Goal: Task Accomplishment & Management: Manage account settings

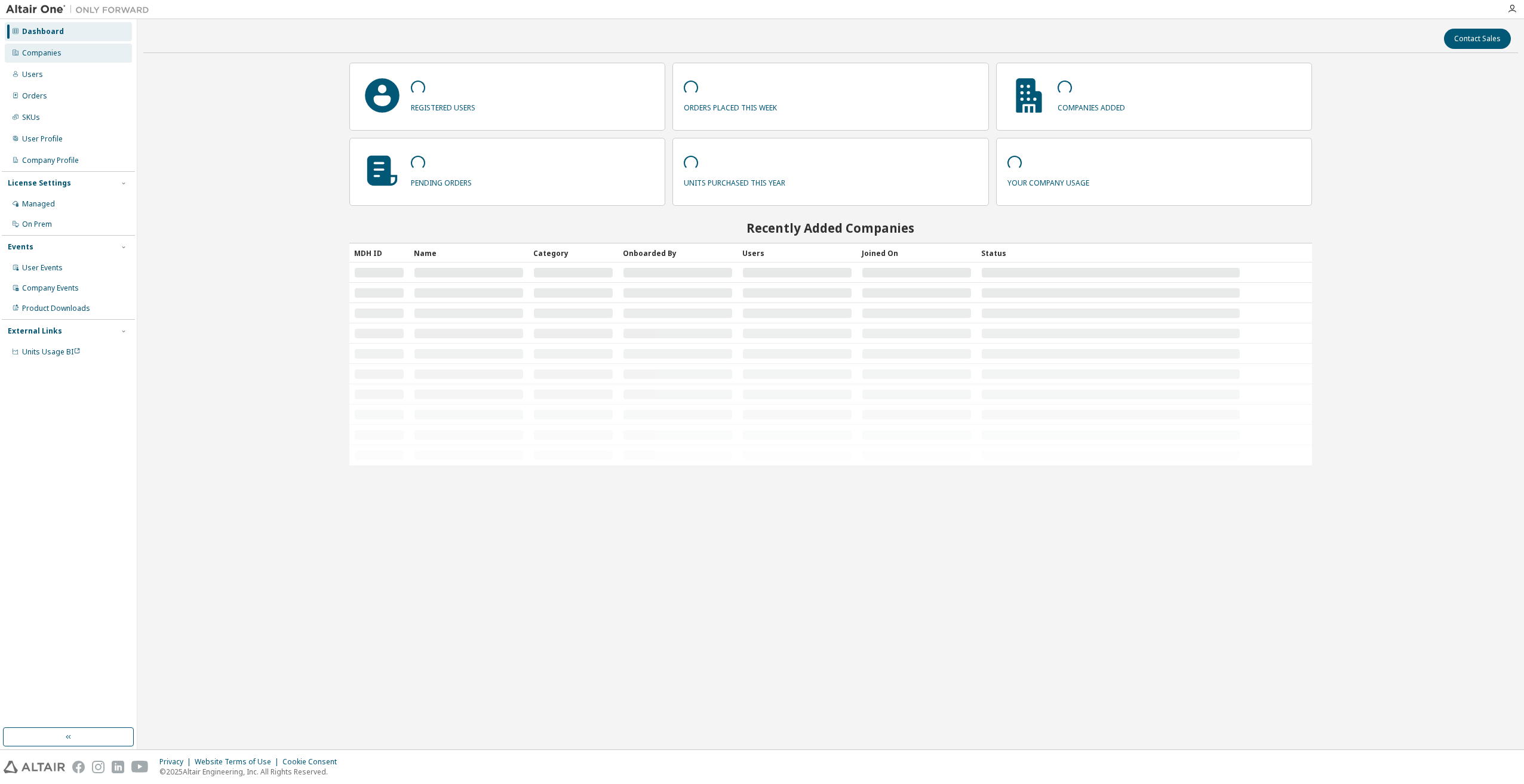
click at [45, 54] on div "Companies" at bounding box center [41, 53] width 40 height 10
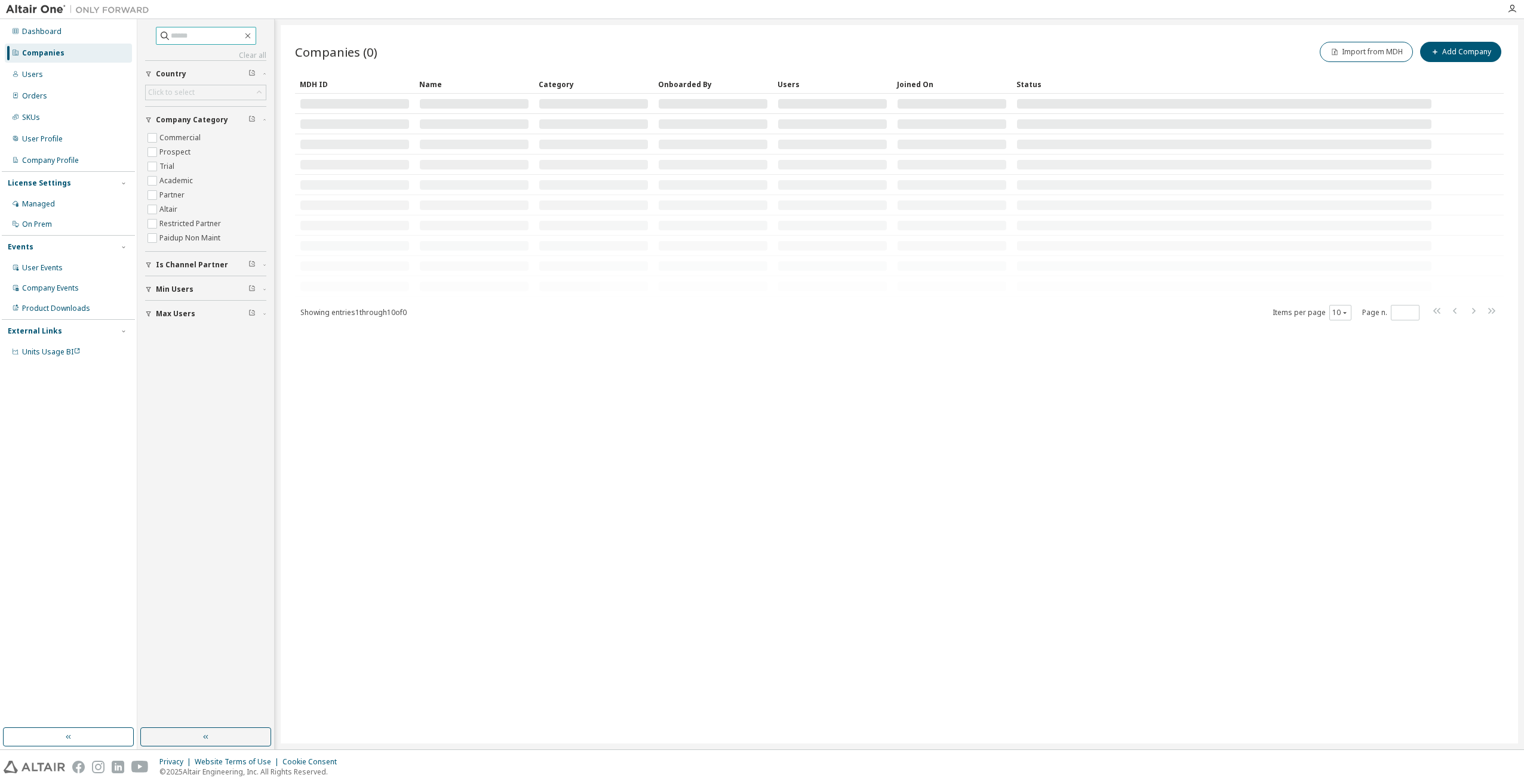
click at [185, 34] on input "text" at bounding box center [206, 36] width 72 height 12
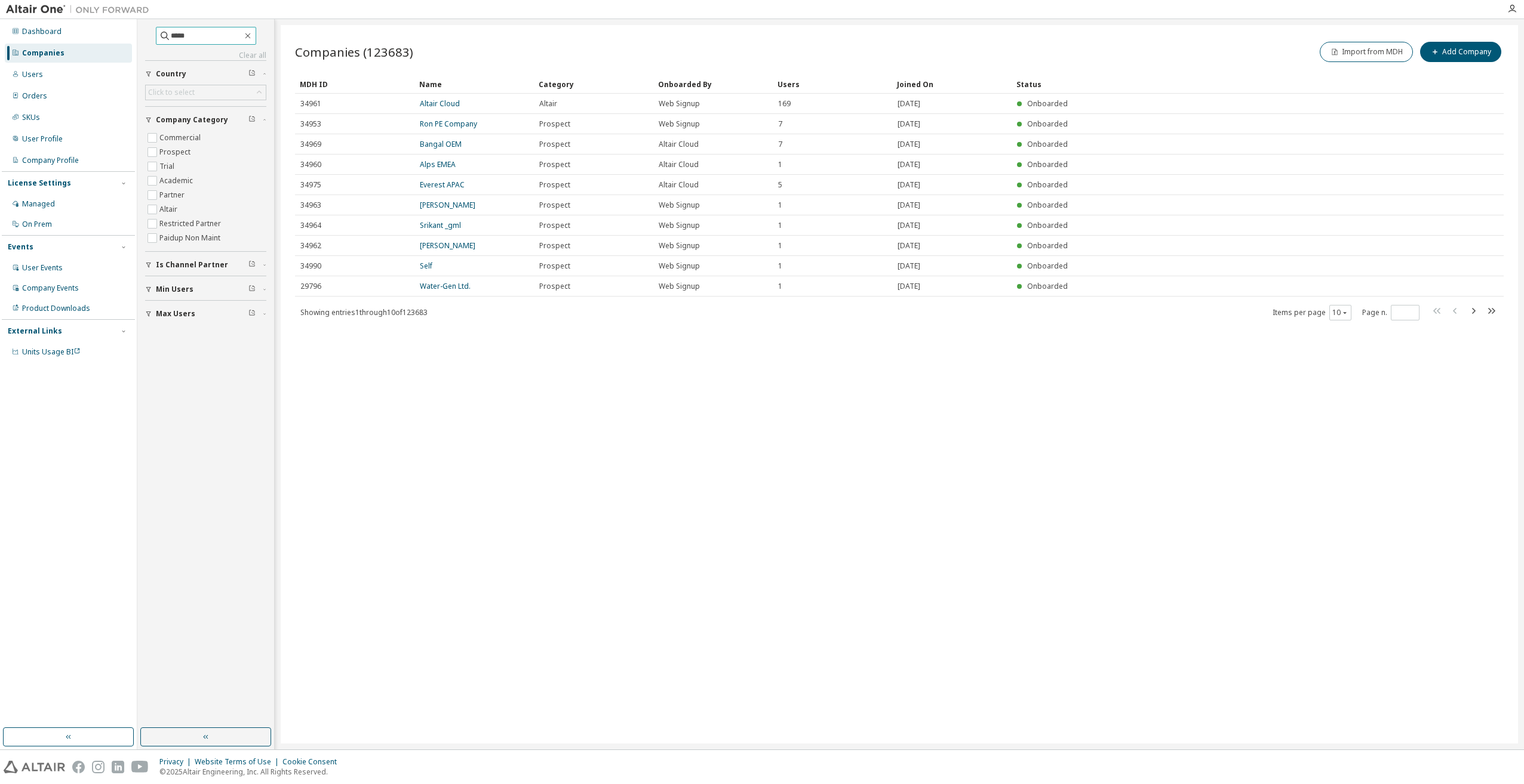
type input "*****"
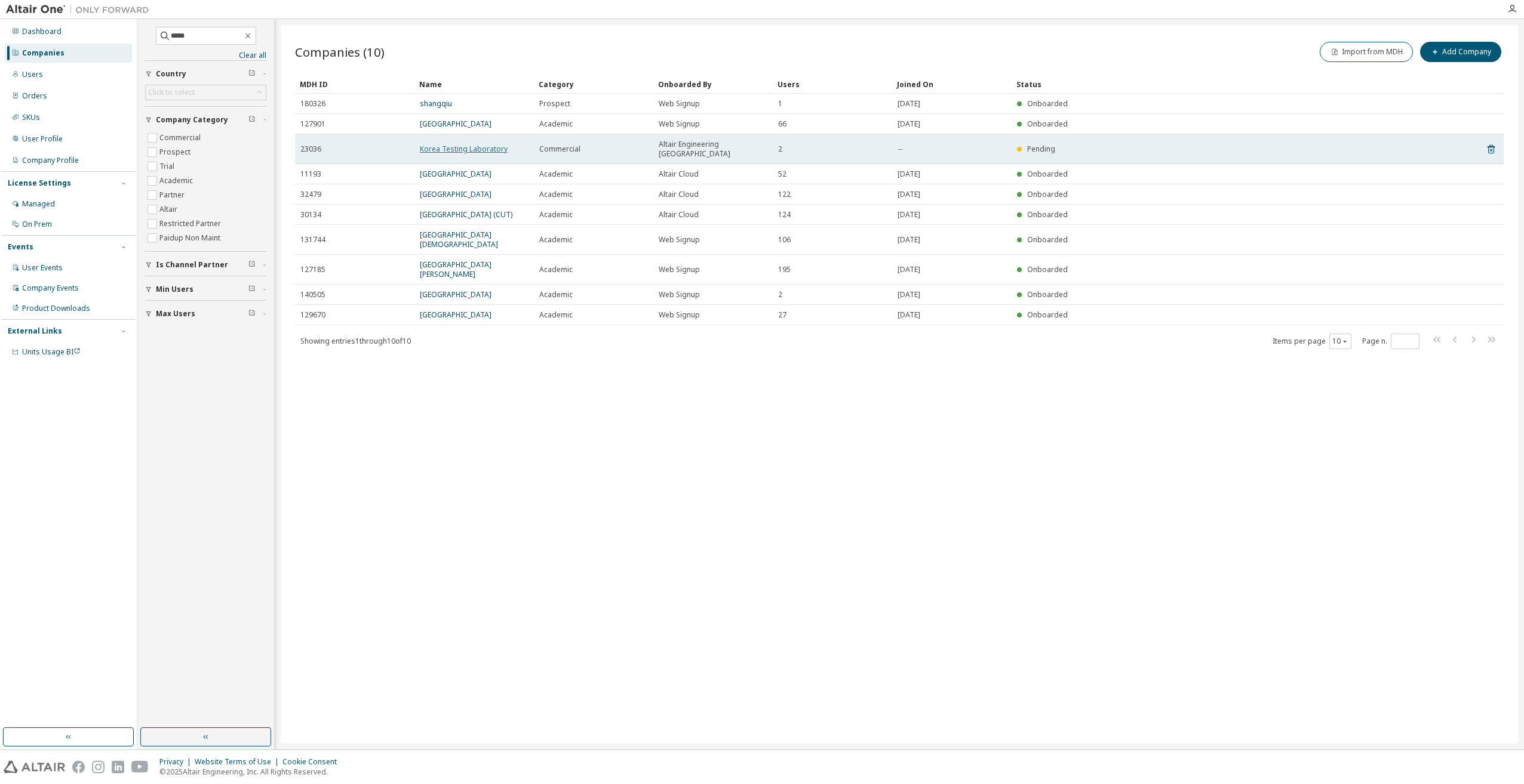
click at [449, 147] on link "Korea Testing Laboratory" at bounding box center [463, 148] width 87 height 10
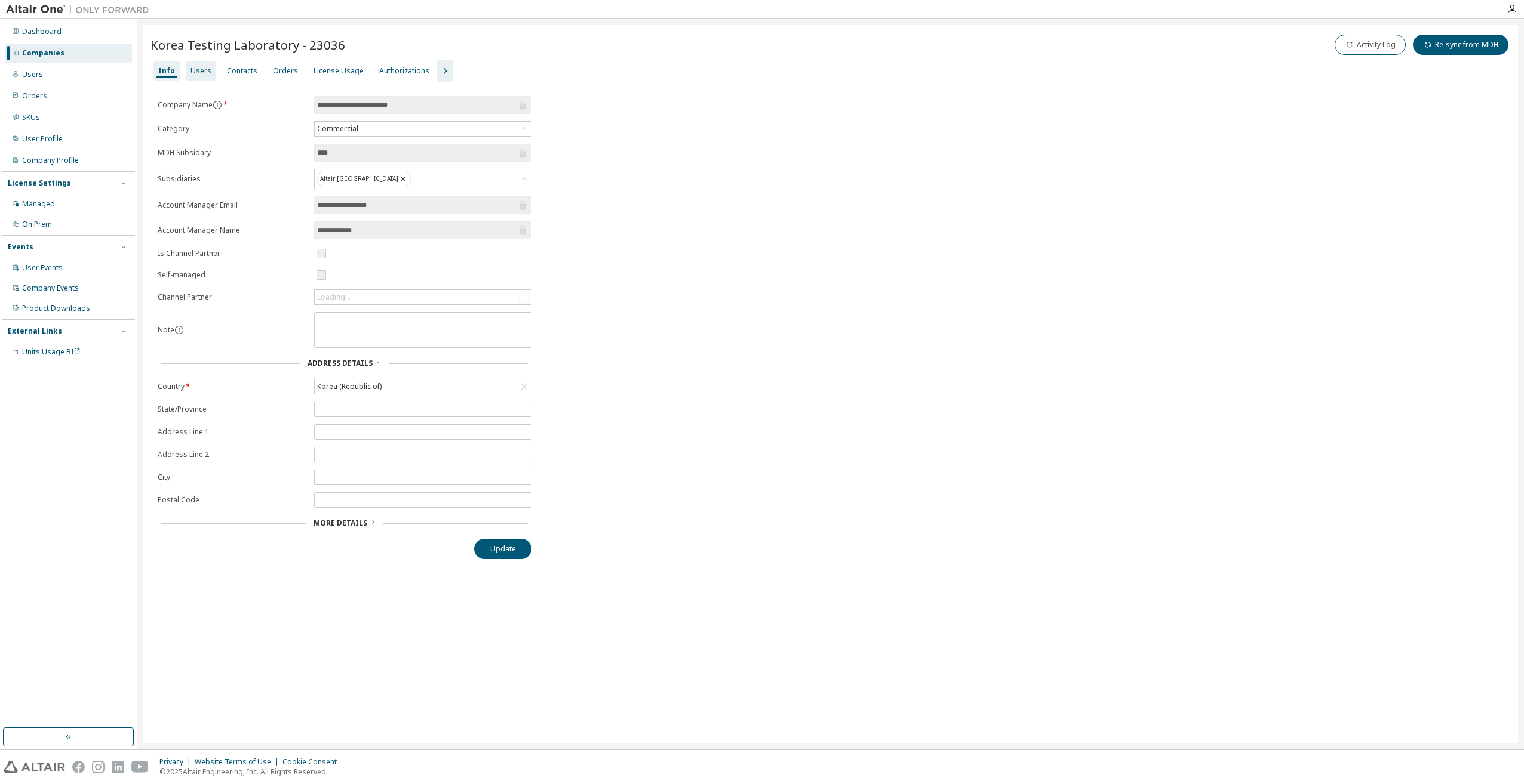
click at [194, 67] on div "Users" at bounding box center [201, 71] width 21 height 10
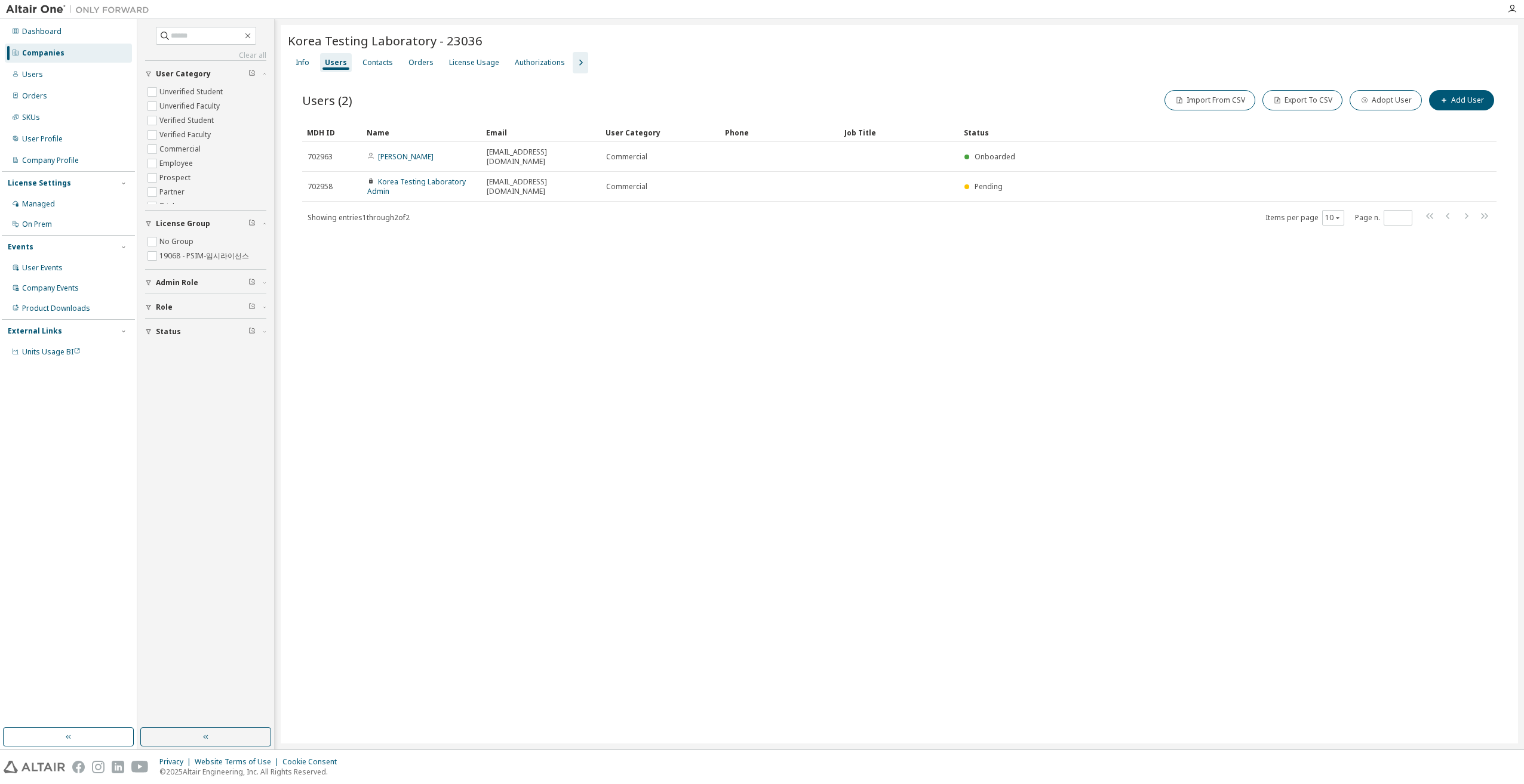
click at [460, 442] on div "Korea Testing Laboratory - 23036 Clear Load Save Save As Field Operator Value S…" at bounding box center [899, 384] width 1237 height 719
click at [576, 60] on icon "button" at bounding box center [580, 63] width 14 height 14
click at [652, 64] on div "Groups" at bounding box center [661, 63] width 26 height 10
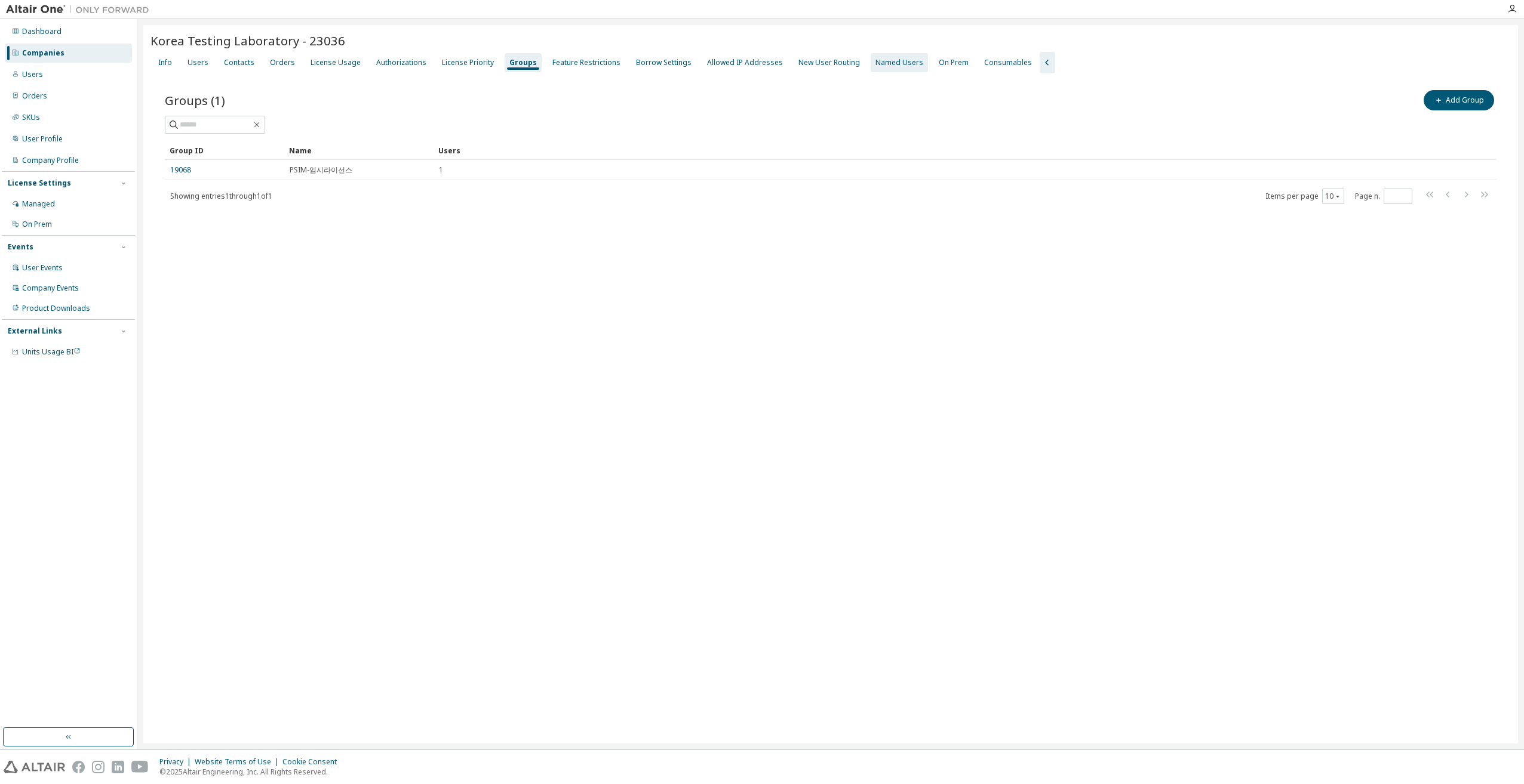
click at [875, 60] on div "Named Users" at bounding box center [899, 63] width 48 height 10
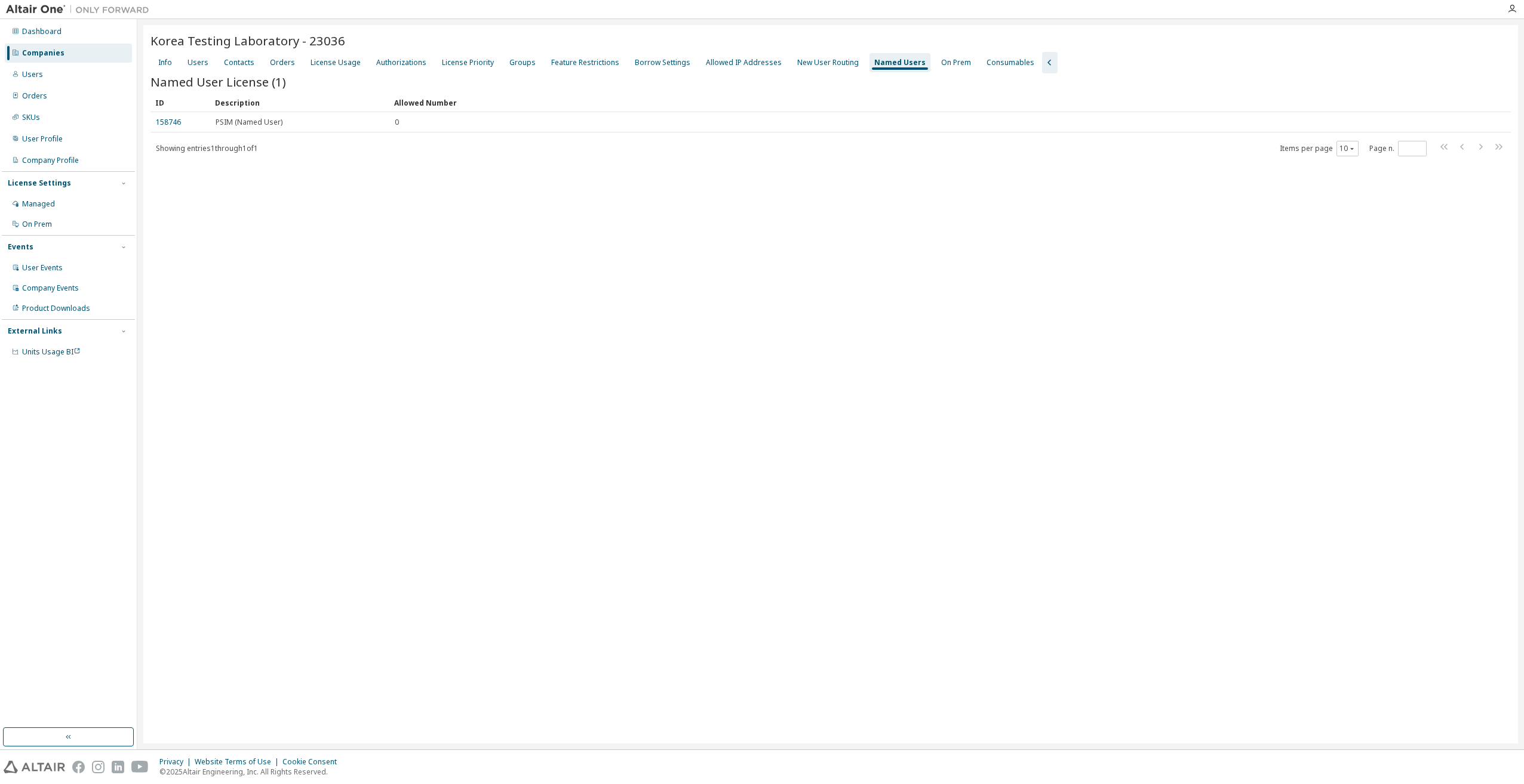
click at [685, 433] on div "Korea Testing Laboratory - 23036 Clear Load Save Save As Field Operator Value S…" at bounding box center [830, 384] width 1374 height 719
click at [494, 273] on div "Korea Testing Laboratory - 23036 Clear Load Save Save As Field Operator Value S…" at bounding box center [830, 384] width 1374 height 719
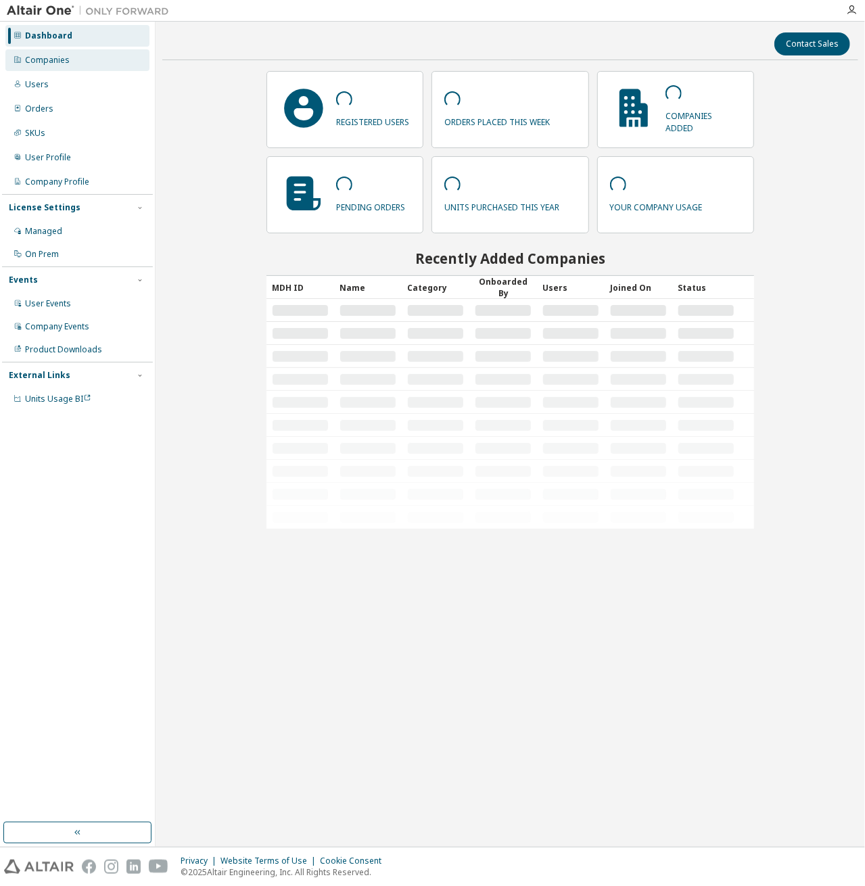
click at [52, 67] on div "Companies" at bounding box center [77, 60] width 144 height 22
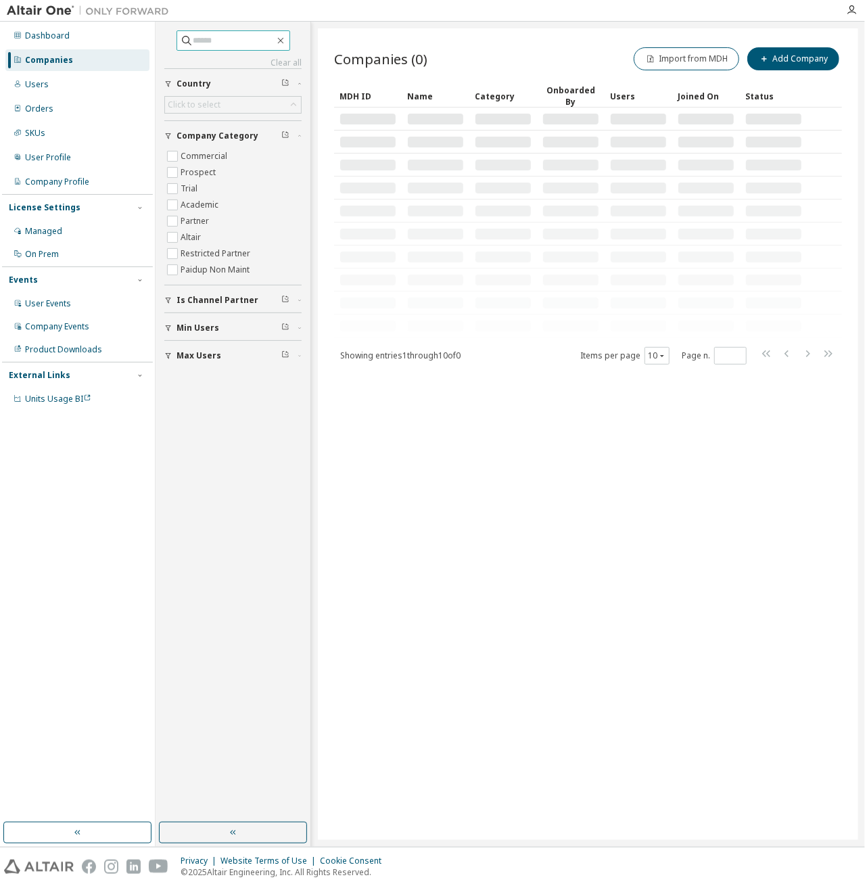
click at [203, 40] on input "text" at bounding box center [233, 41] width 81 height 14
type input "*****"
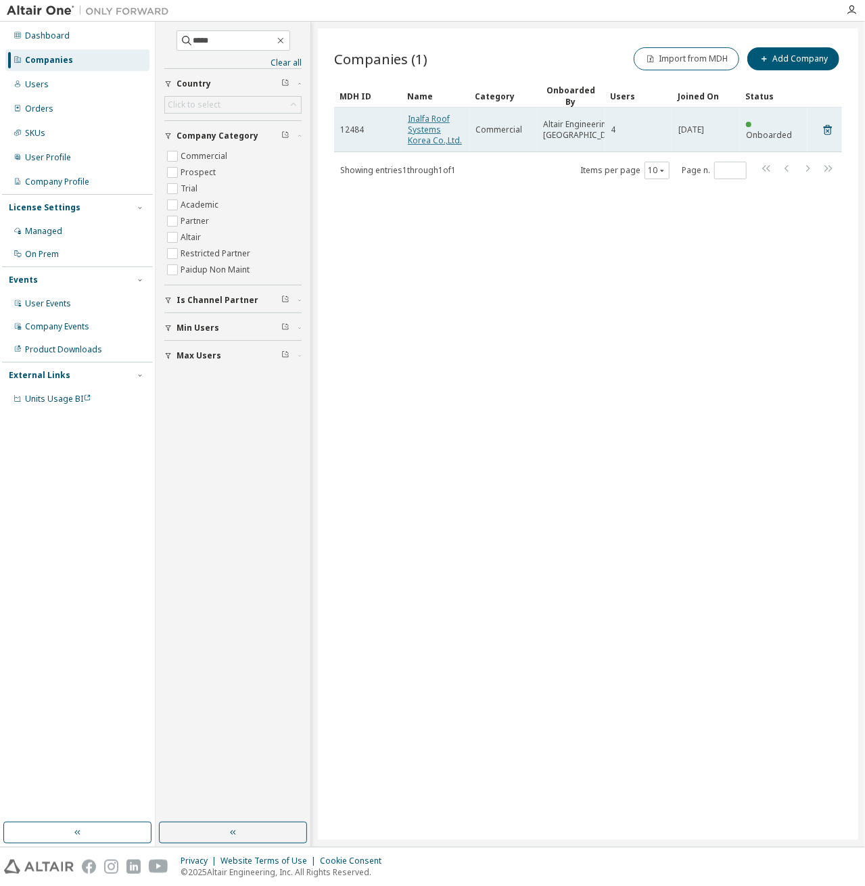
click at [429, 128] on link "Inalfa Roof Systems Korea Co.,Ltd." at bounding box center [435, 129] width 54 height 33
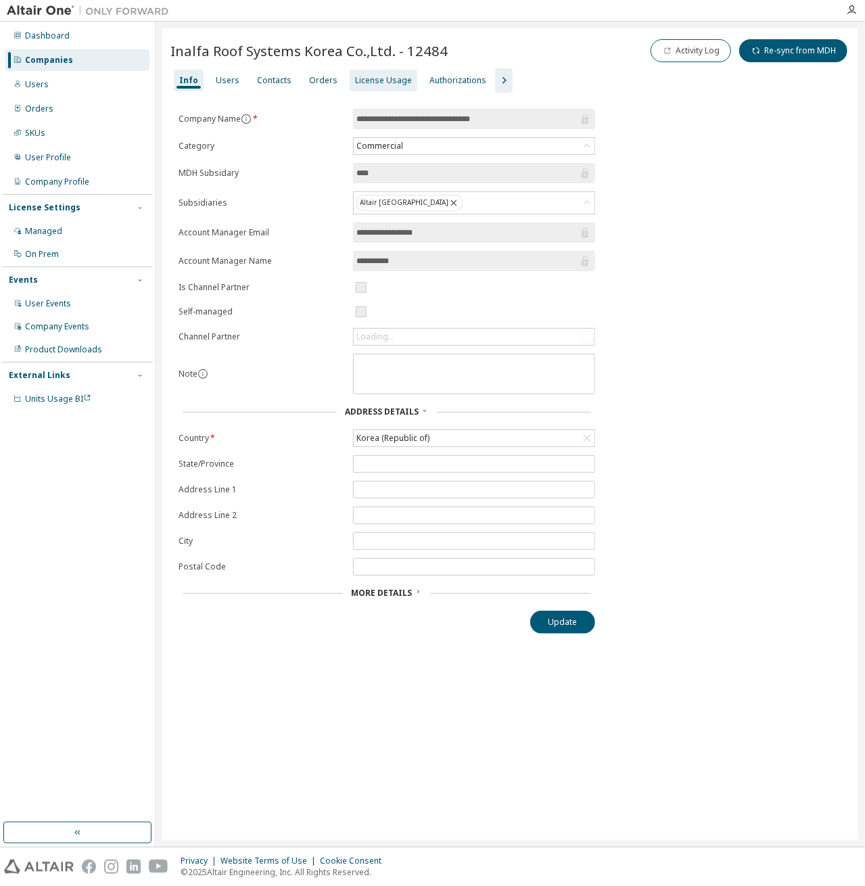
click at [375, 84] on div "License Usage" at bounding box center [383, 80] width 57 height 11
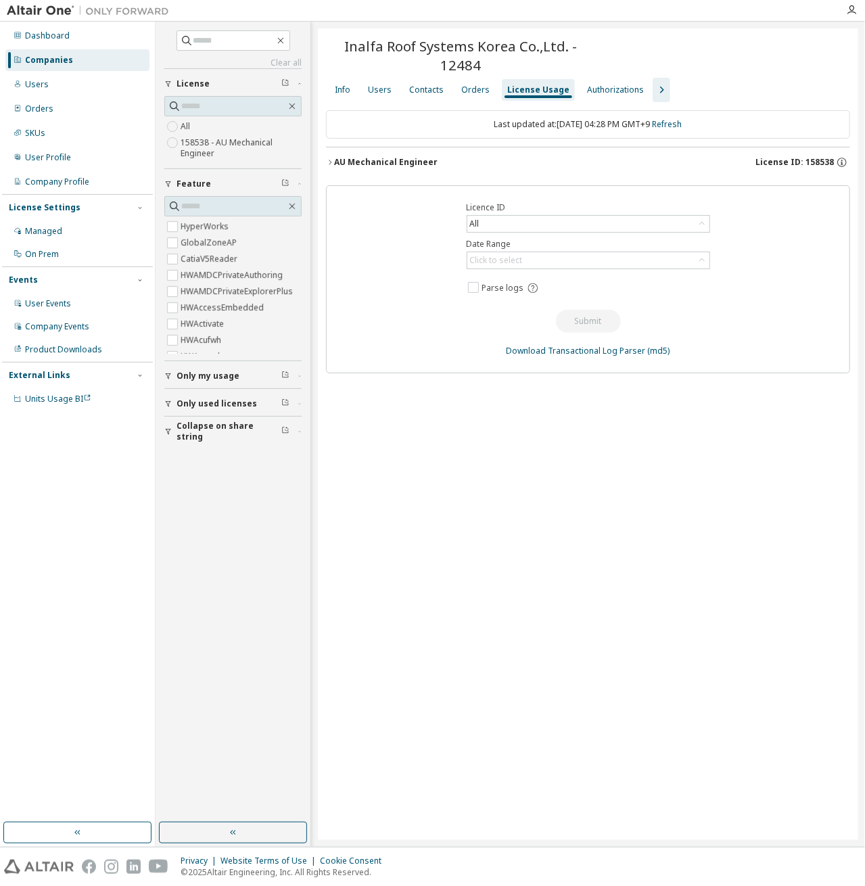
click at [48, 62] on div "Companies" at bounding box center [49, 60] width 48 height 11
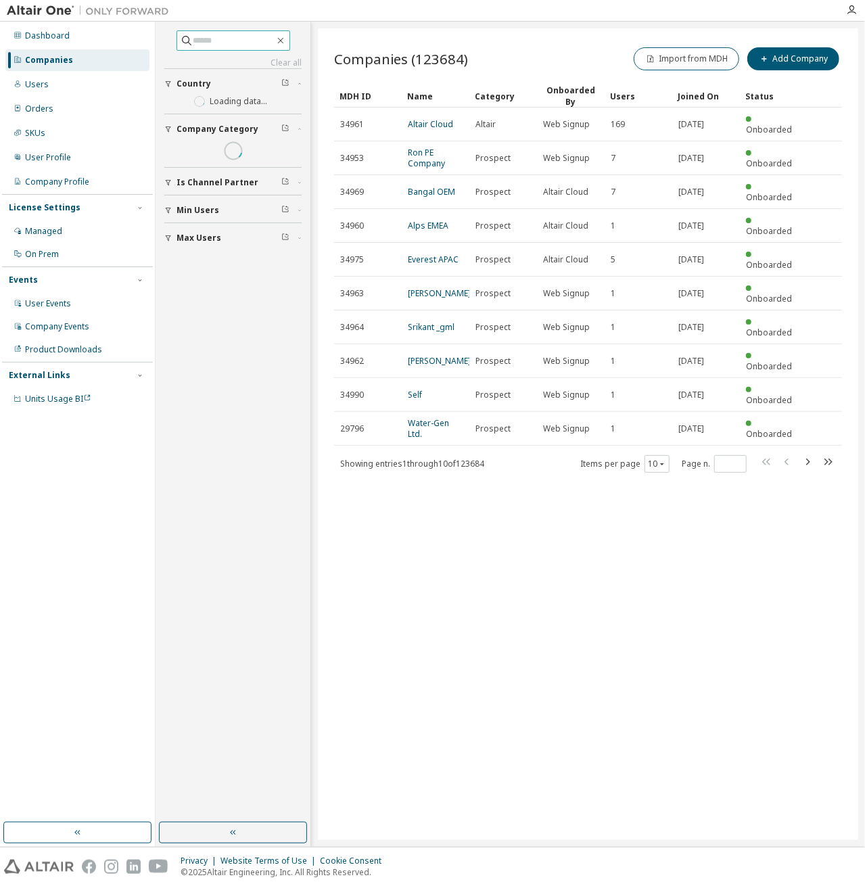
click at [239, 44] on input "text" at bounding box center [233, 41] width 81 height 14
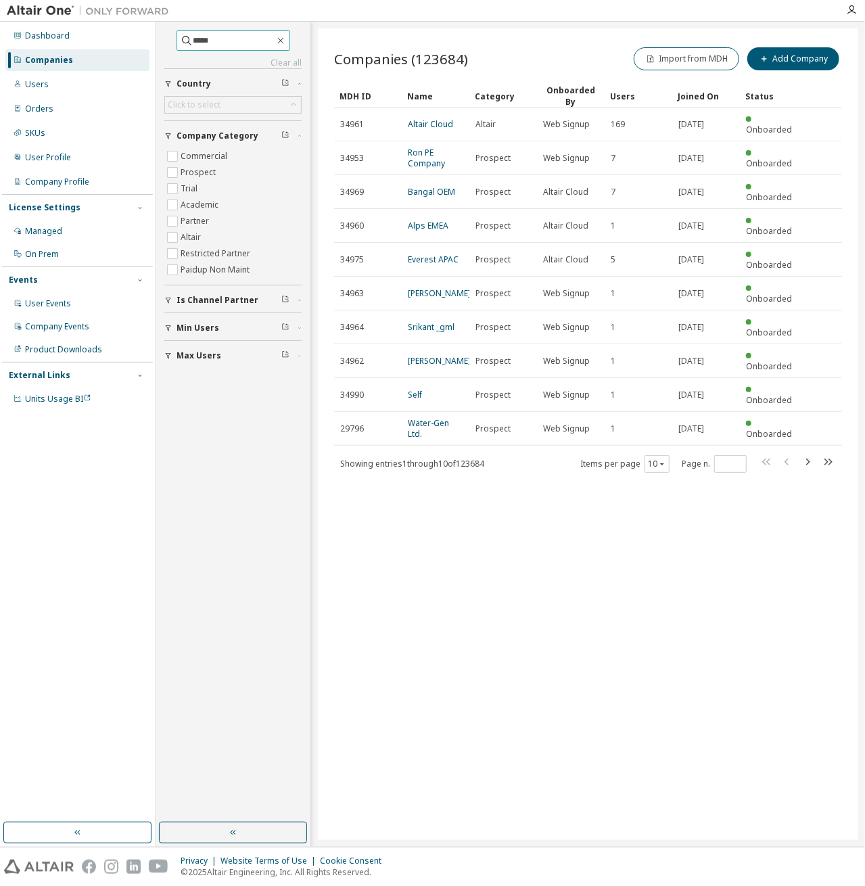
type input "*****"
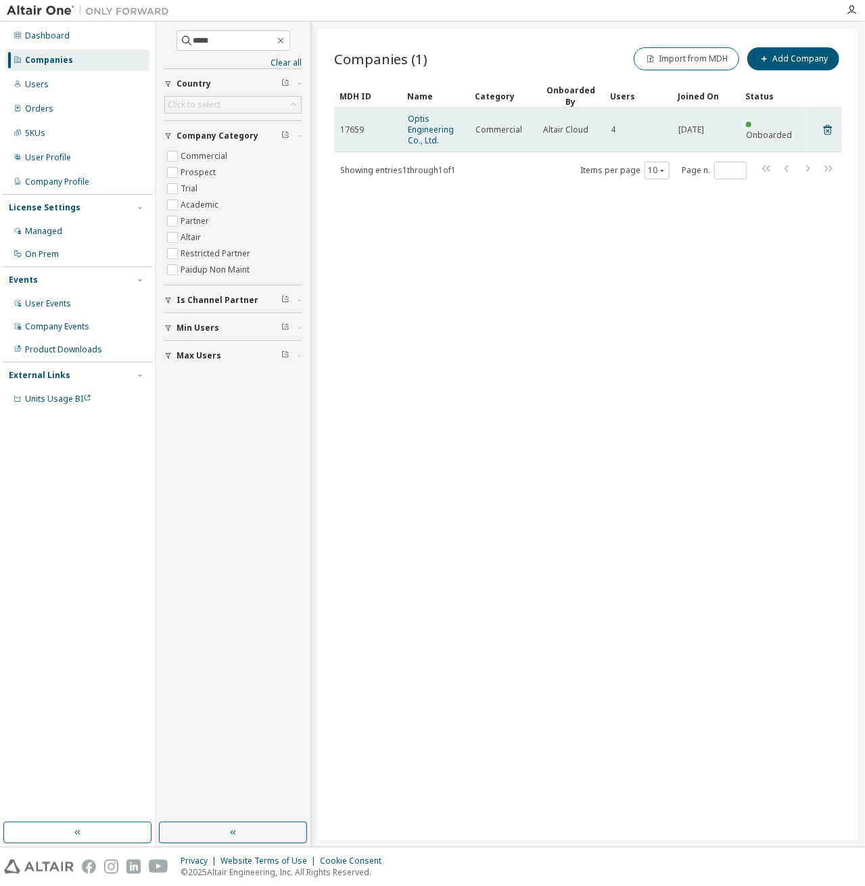
click at [437, 121] on span "Optis Engineering Co., Ltd." at bounding box center [435, 130] width 55 height 32
click at [434, 129] on link "Optis Engineering Co., Ltd." at bounding box center [431, 129] width 46 height 33
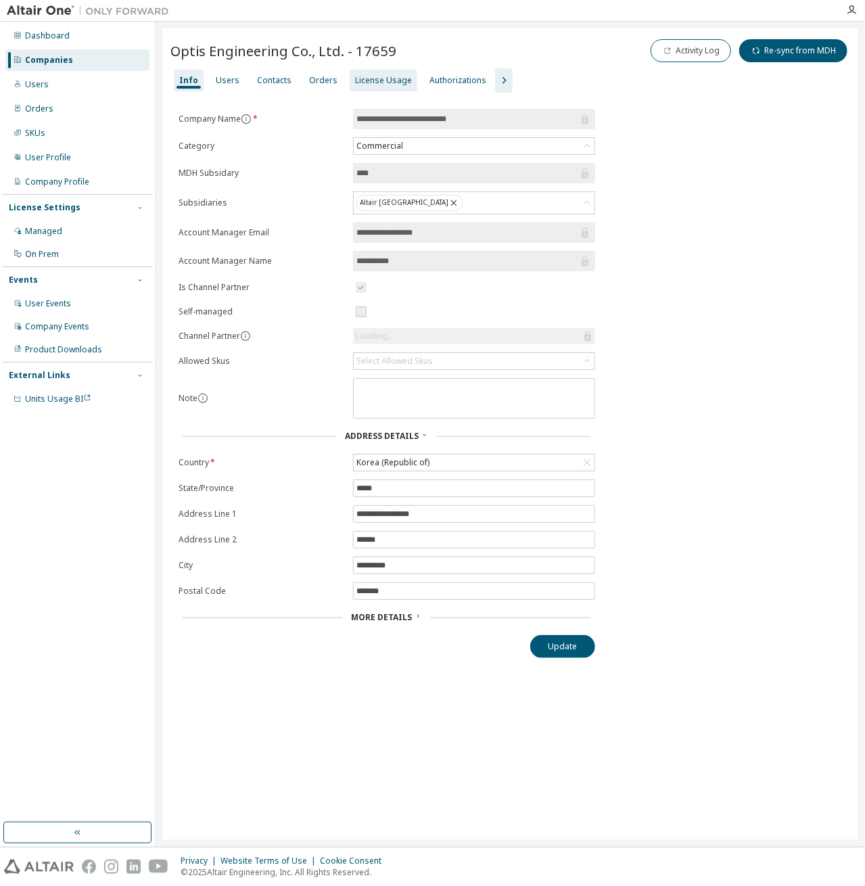
click at [364, 79] on div "License Usage" at bounding box center [383, 80] width 57 height 11
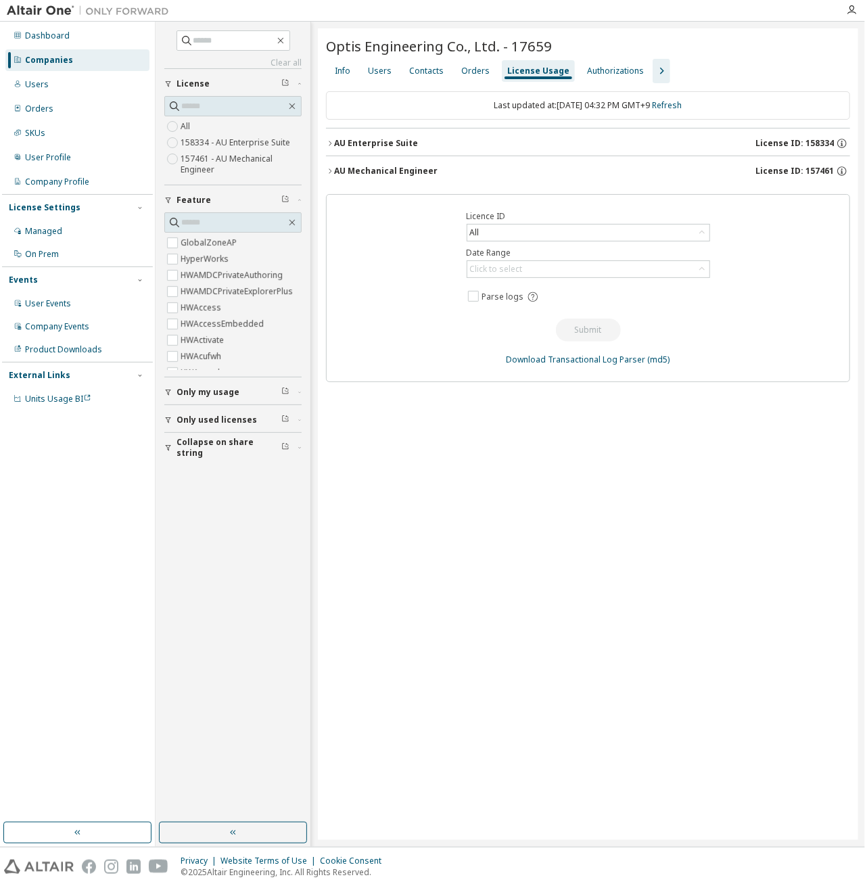
click at [334, 145] on div "AU Enterprise Suite" at bounding box center [376, 143] width 84 height 11
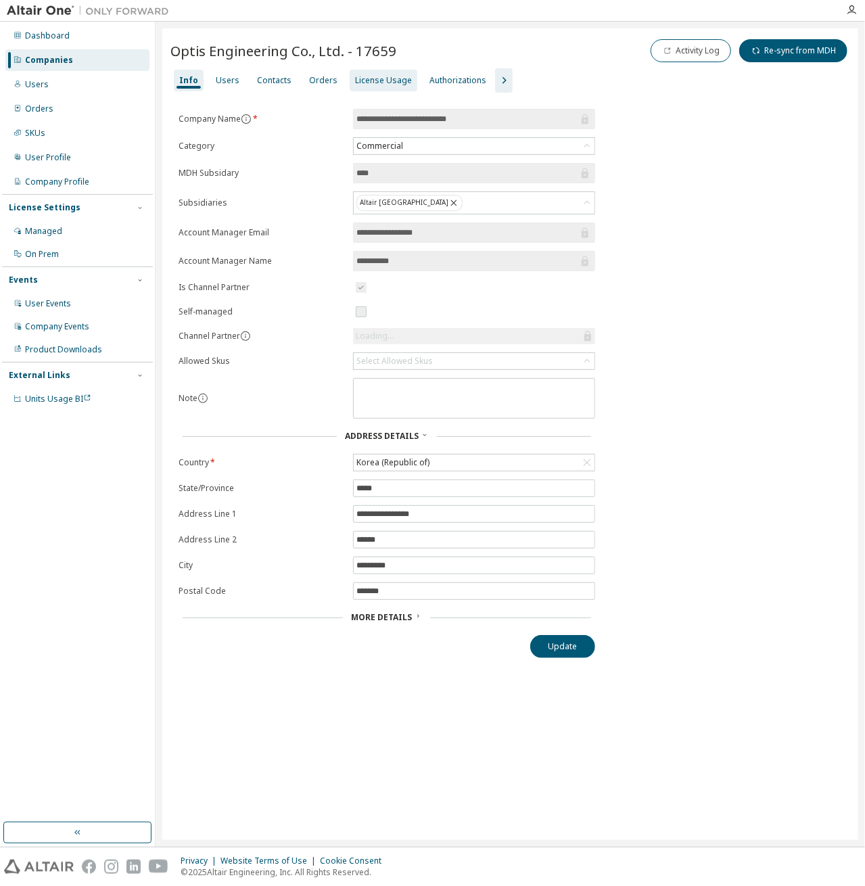
click at [369, 82] on div "License Usage" at bounding box center [383, 80] width 57 height 11
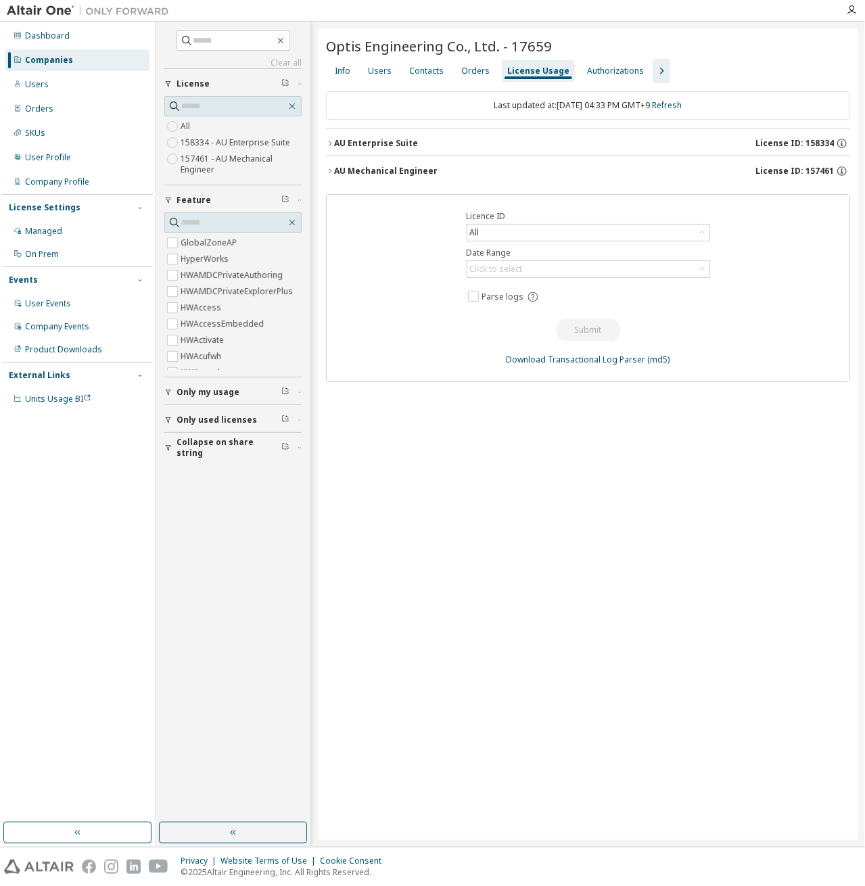
click at [332, 170] on icon "button" at bounding box center [330, 171] width 8 height 8
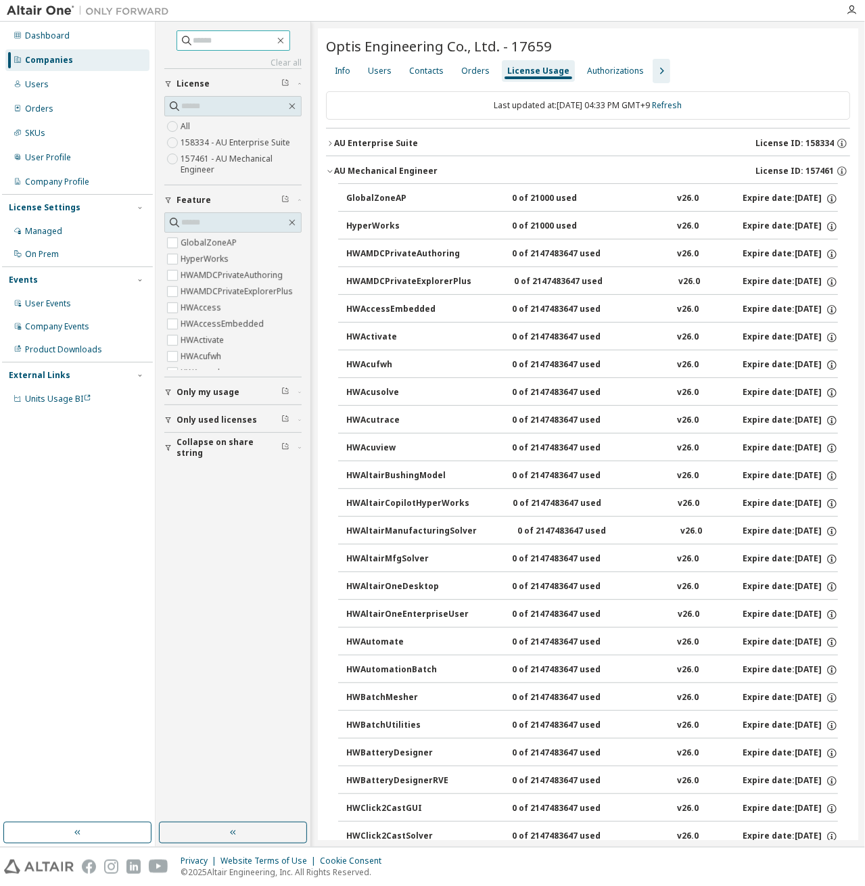
click at [195, 40] on input "text" at bounding box center [233, 41] width 81 height 14
type input "*****"
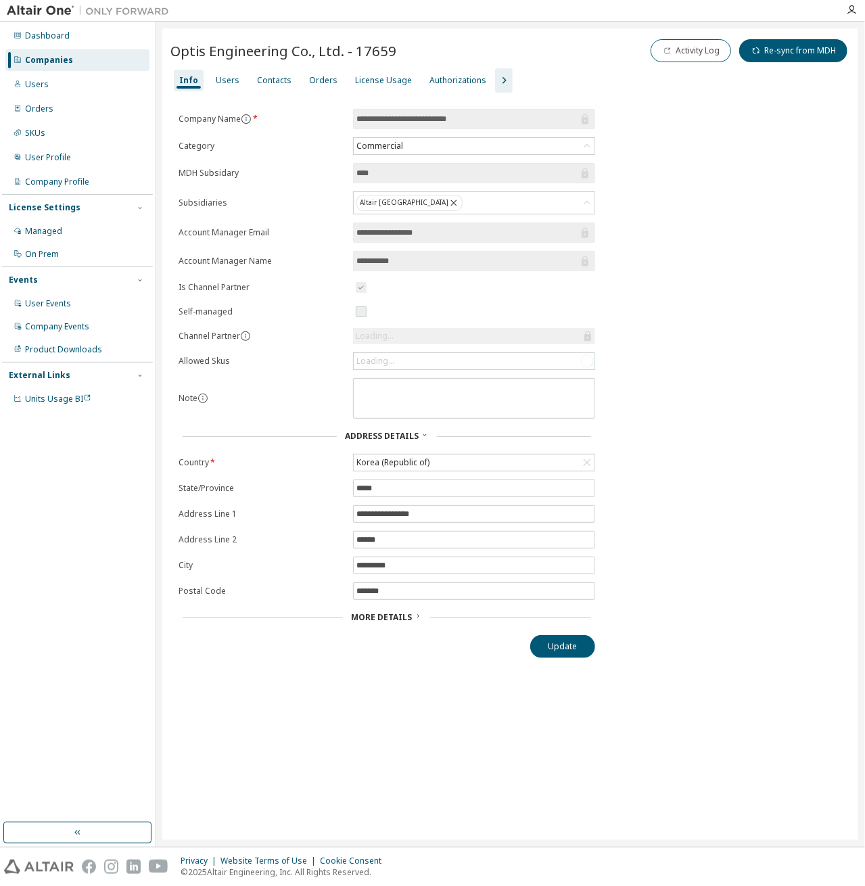
click at [69, 60] on div "Companies" at bounding box center [49, 60] width 48 height 11
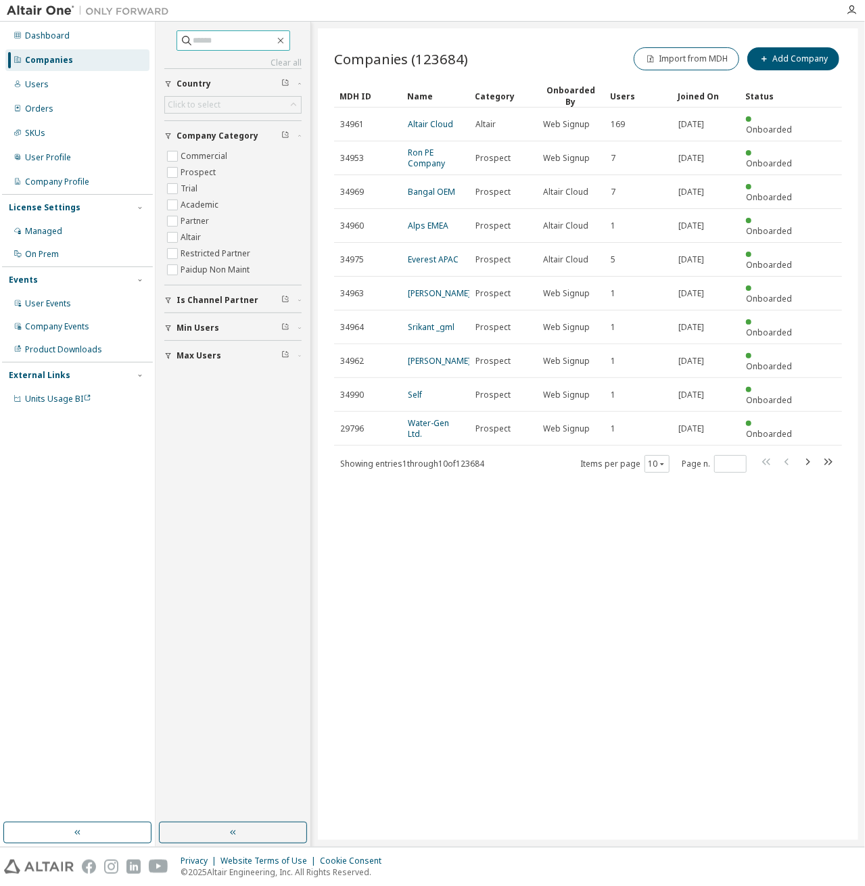
click at [211, 41] on input "text" at bounding box center [233, 41] width 81 height 14
type input "*****"
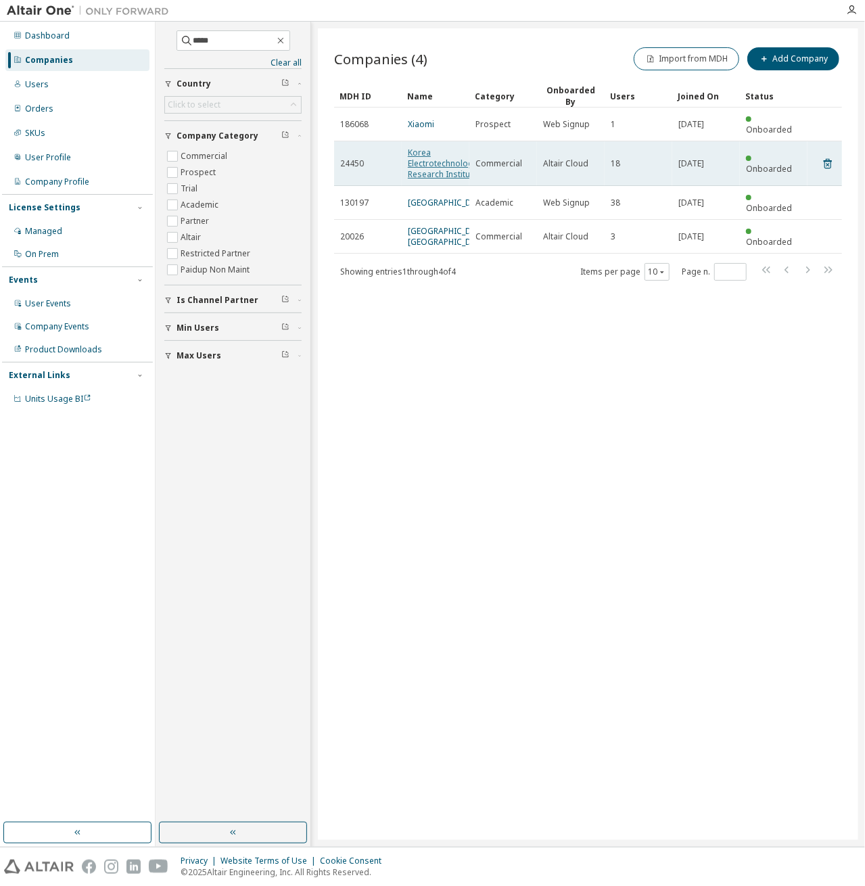
click at [429, 153] on link "Korea Electrotechnology Research Institute" at bounding box center [443, 163] width 70 height 33
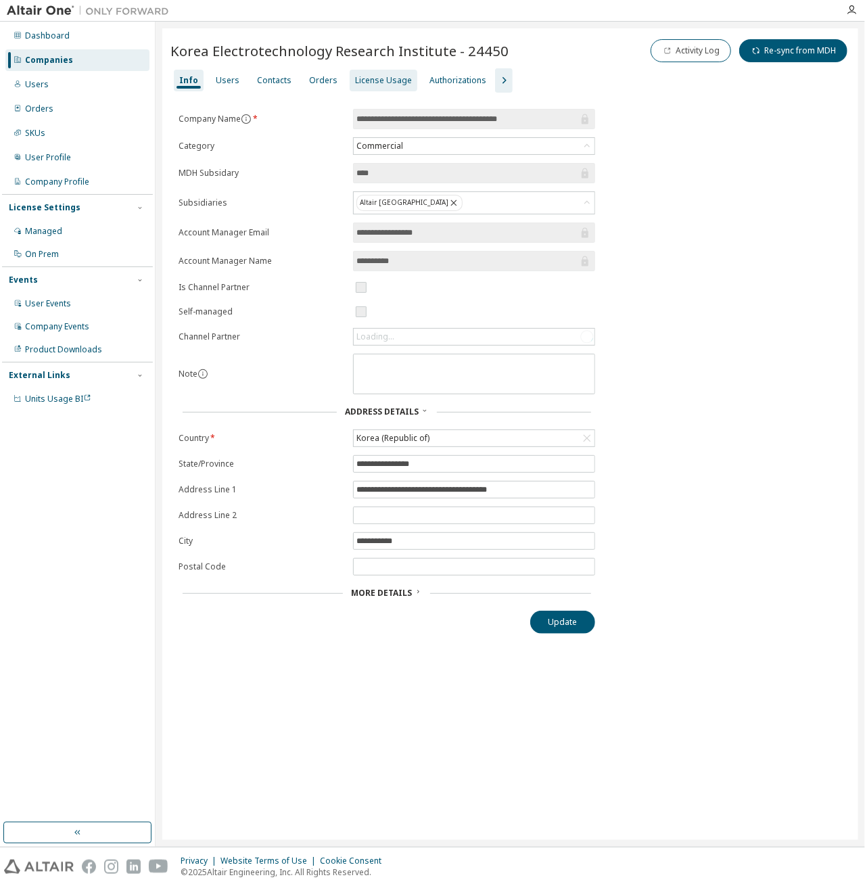
click at [385, 82] on div "License Usage" at bounding box center [383, 80] width 57 height 11
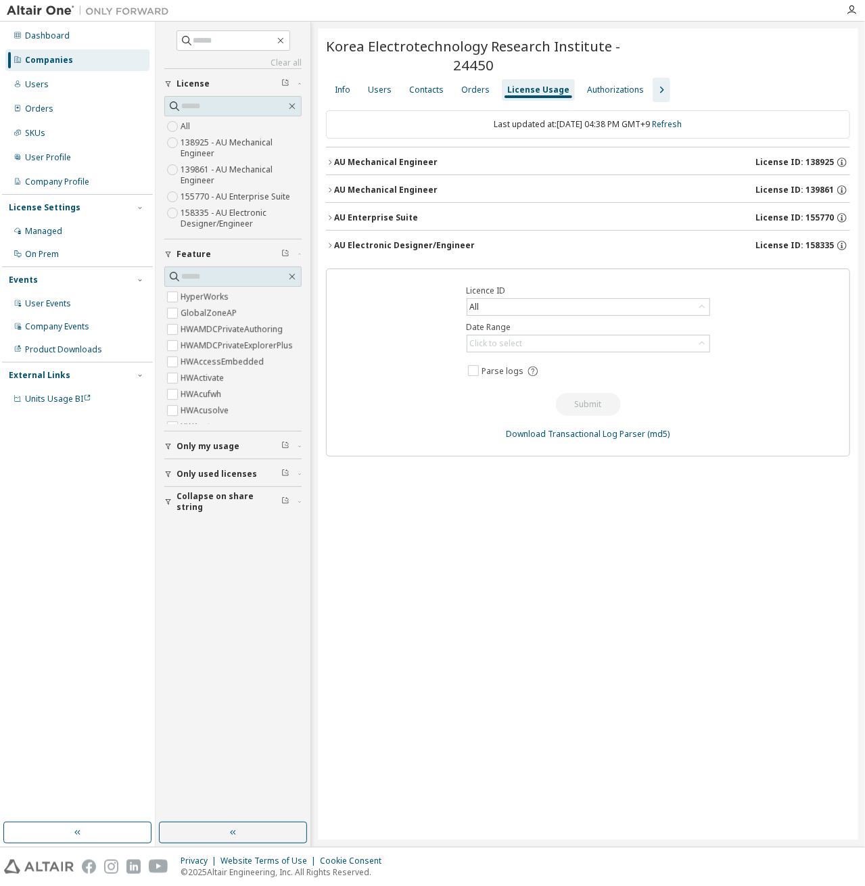
click at [383, 244] on div "AU Electronic Designer/Engineer" at bounding box center [404, 245] width 141 height 11
